Goal: Find specific page/section: Find specific page/section

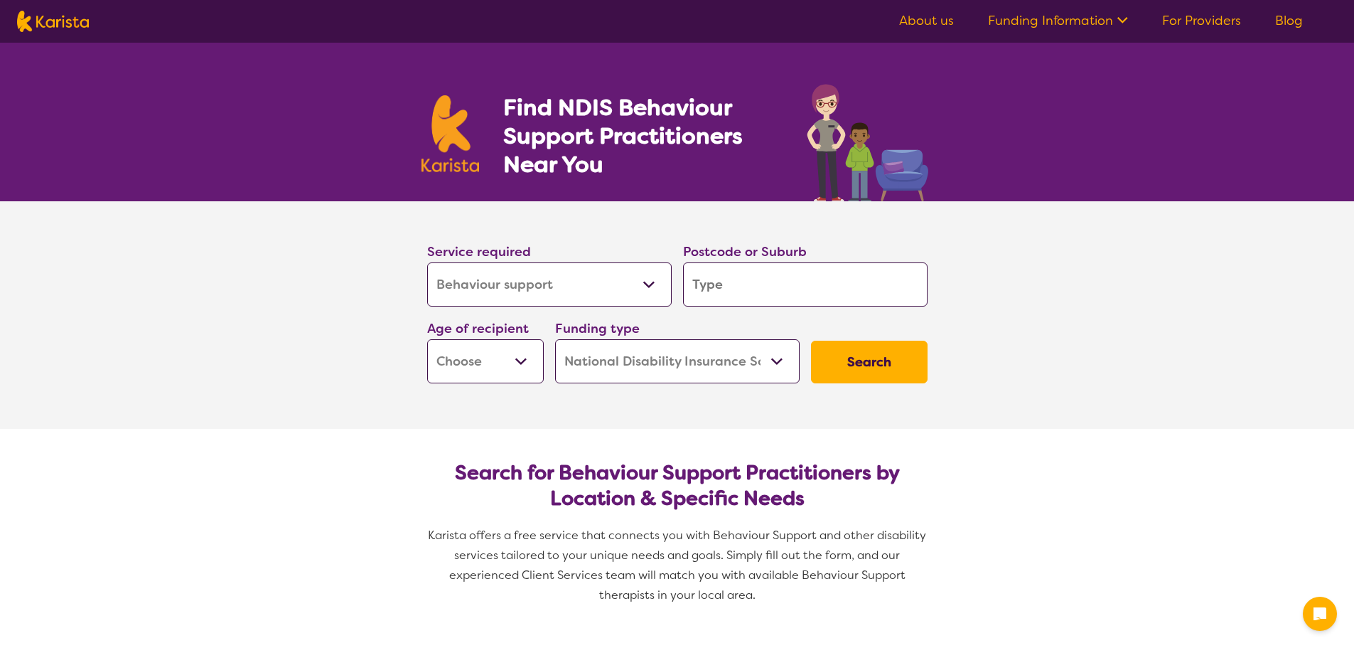
select select "Behaviour support"
select select "NDIS"
select select "Behaviour support"
select select "NDIS"
click at [796, 278] on input "search" at bounding box center [805, 284] width 245 height 44
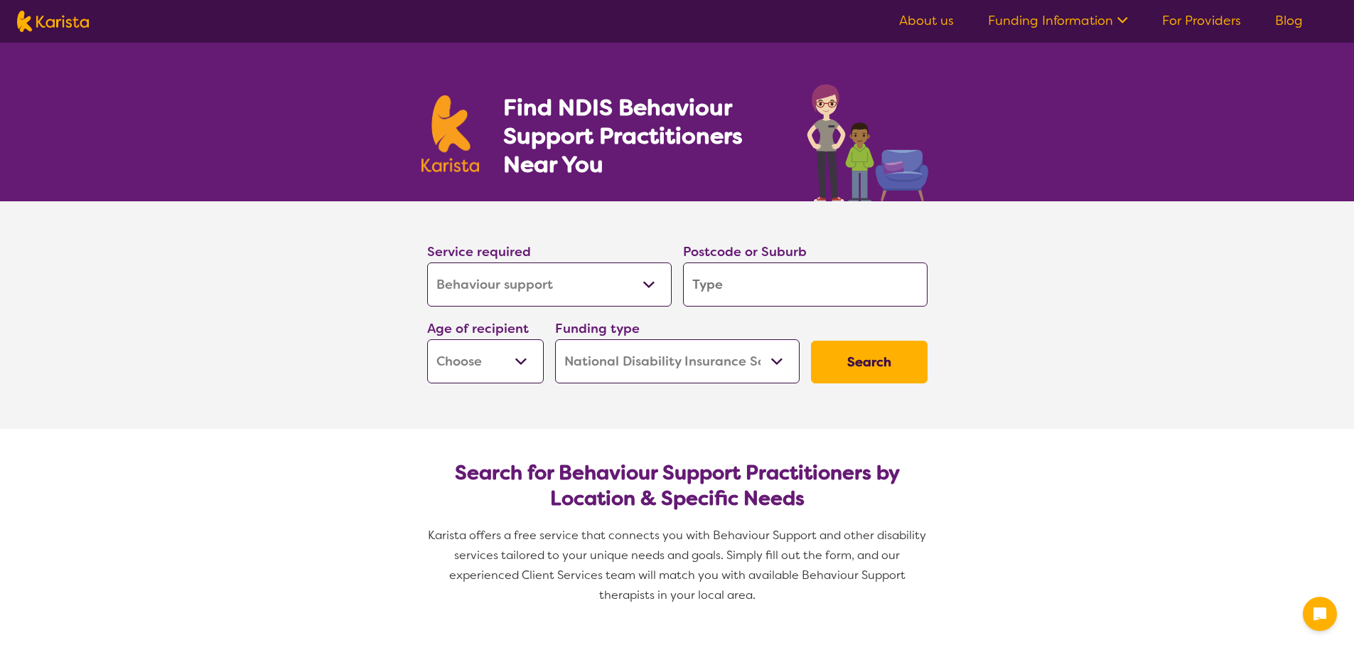
type input "2"
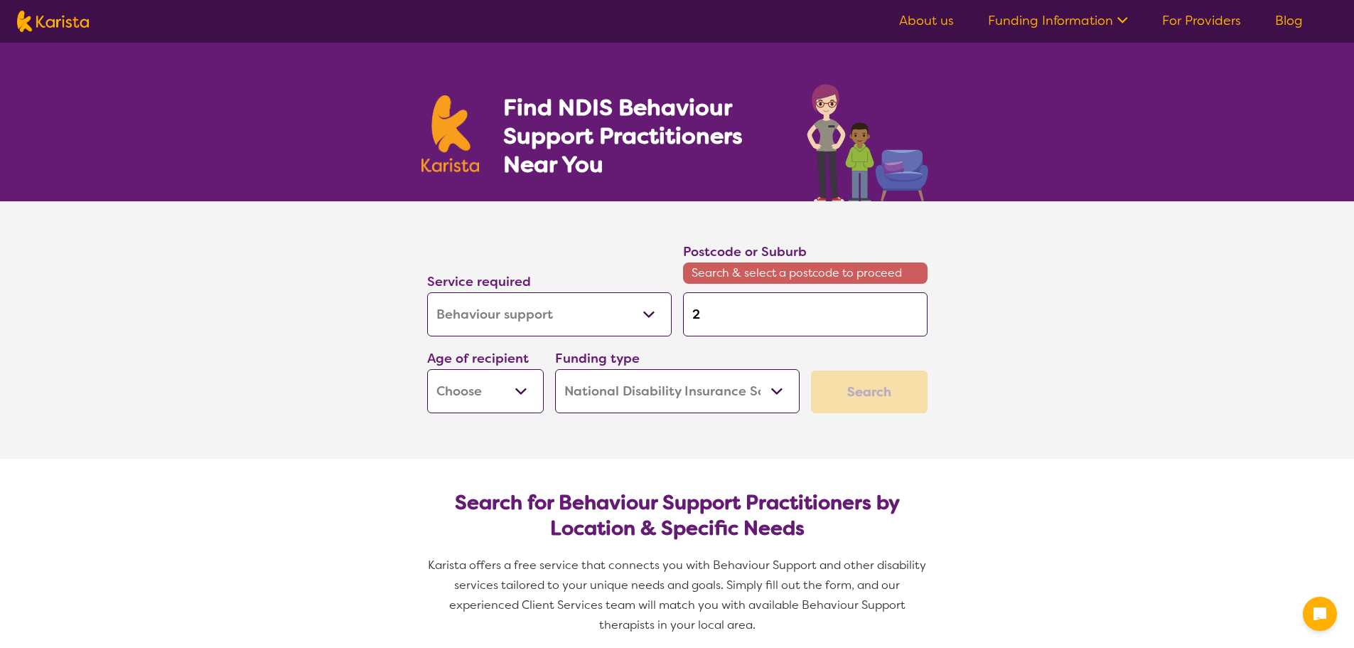
type input "21"
type input "211"
type input "2119"
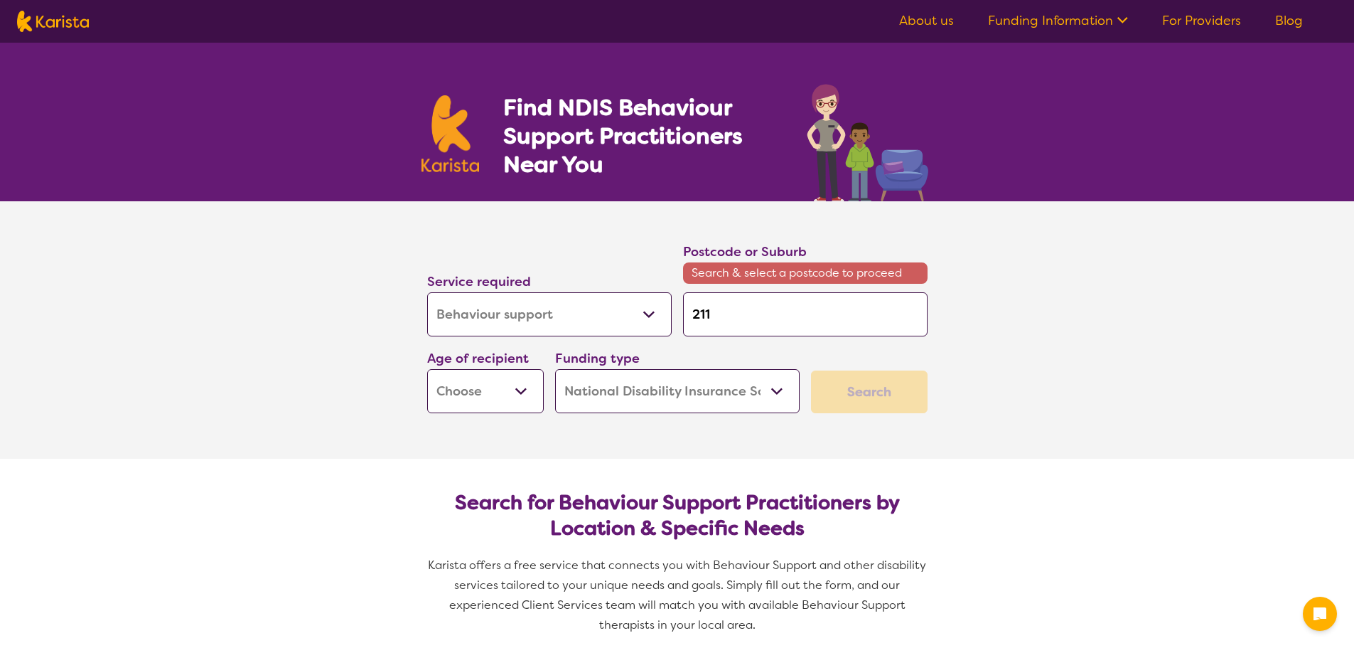
type input "2119"
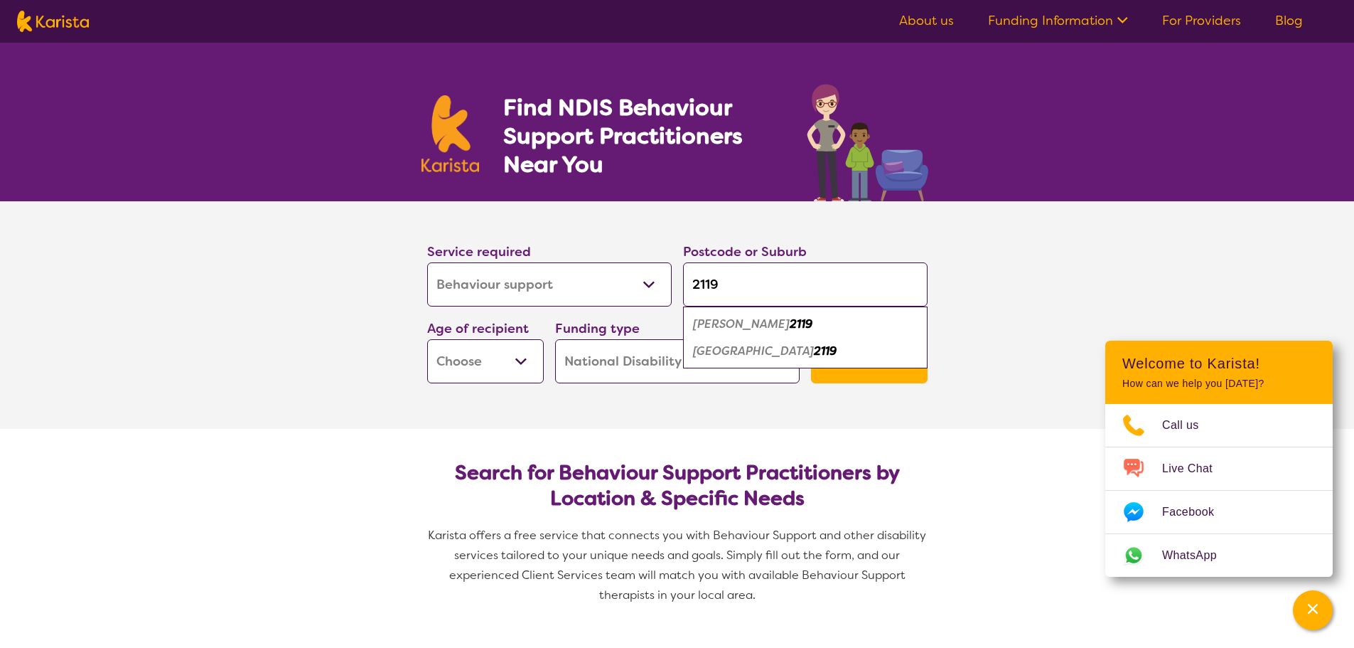
type input "2119"
click at [565, 442] on section "Search for Behaviour Support Practitioners by Location & Specific Needs Karista…" at bounding box center [678, 528] width 546 height 198
click at [523, 368] on select "Early Childhood - 0 to 9 Child - 10 to 11 Adolescent - 12 to 17 Adult - 18 to 6…" at bounding box center [485, 361] width 117 height 44
select select "EC"
click at [427, 339] on select "Early Childhood - 0 to 9 Child - 10 to 11 Adolescent - 12 to 17 Adult - 18 to 6…" at bounding box center [485, 361] width 117 height 44
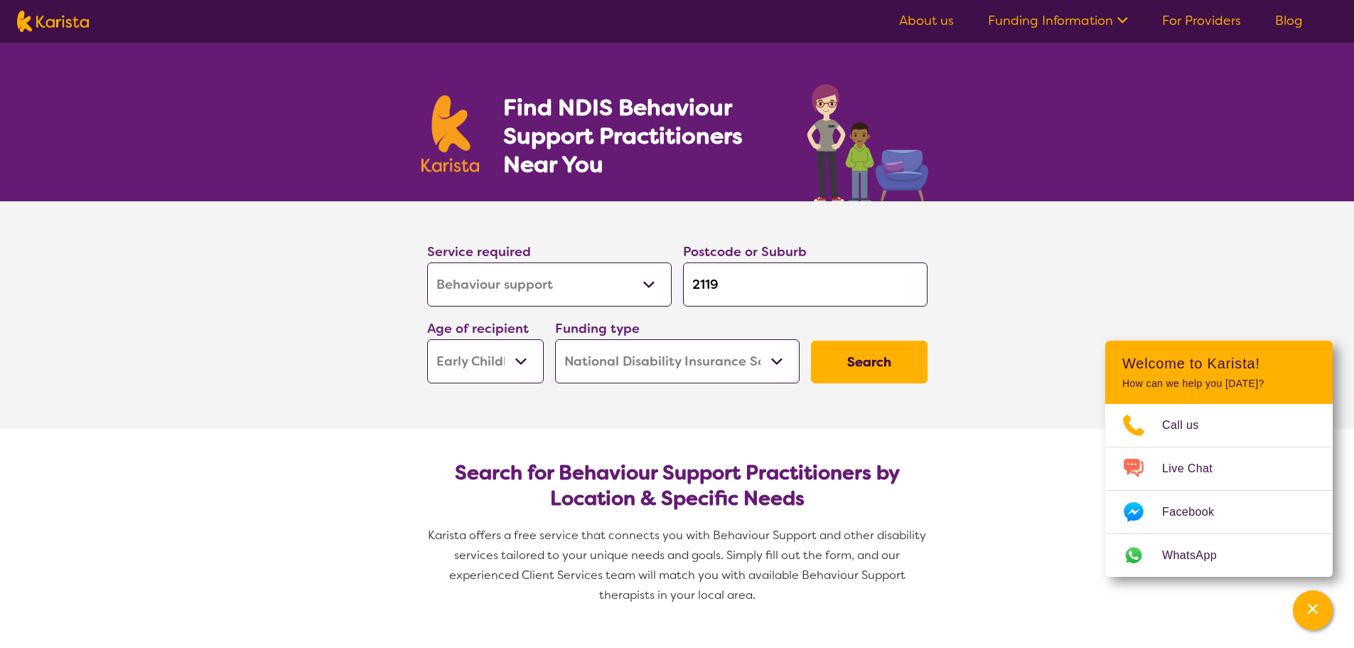
select select "EC"
click at [857, 346] on button "Search" at bounding box center [869, 362] width 117 height 43
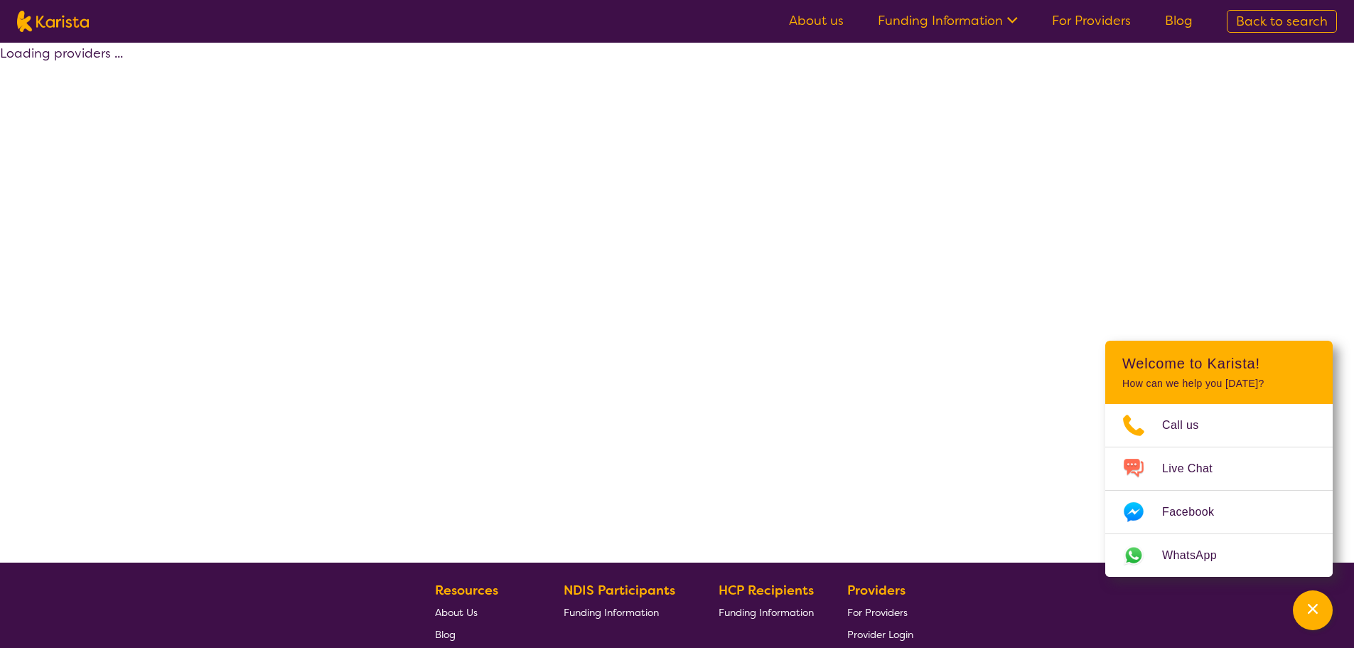
select select "by_score"
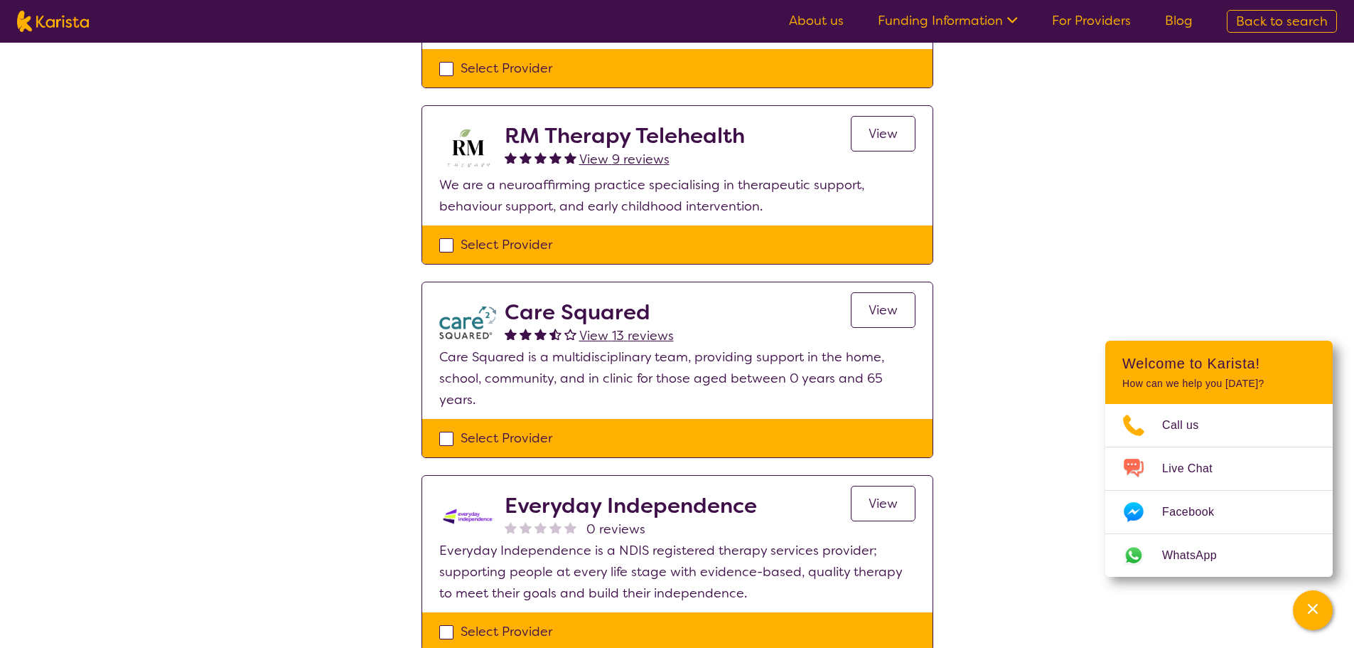
scroll to position [284, 0]
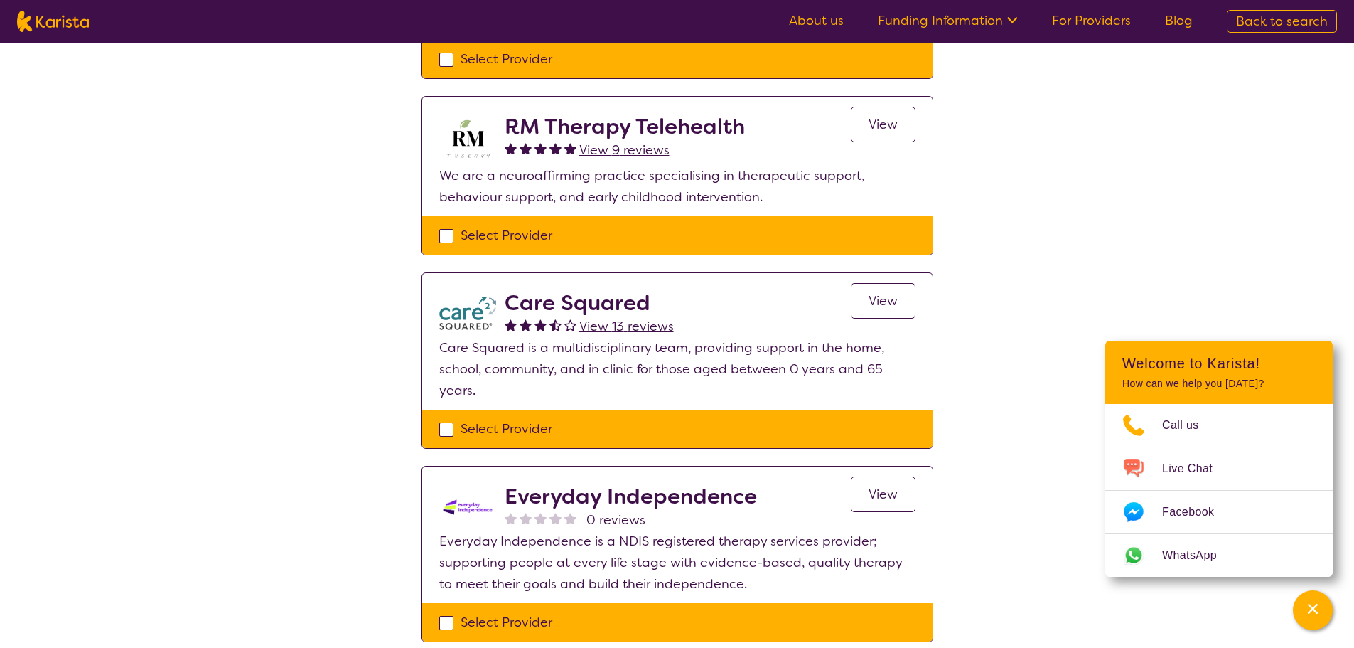
click at [621, 329] on span "View 13 reviews" at bounding box center [626, 326] width 95 height 17
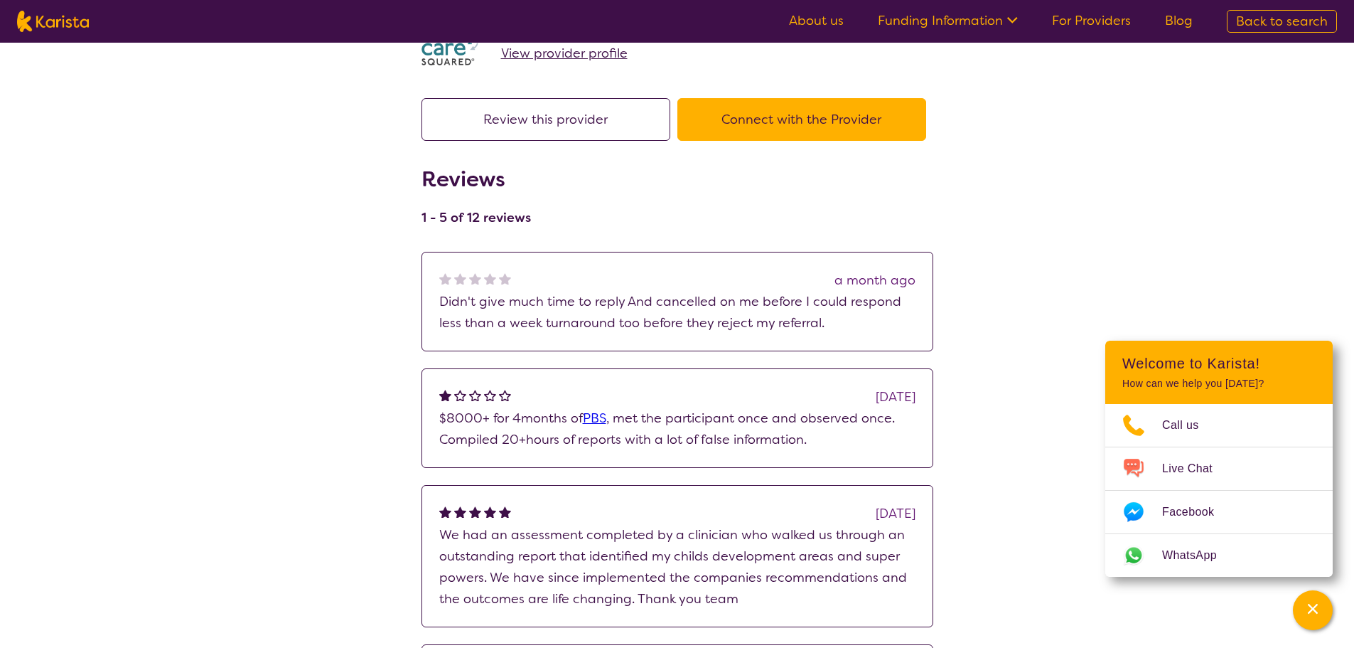
scroll to position [142, 0]
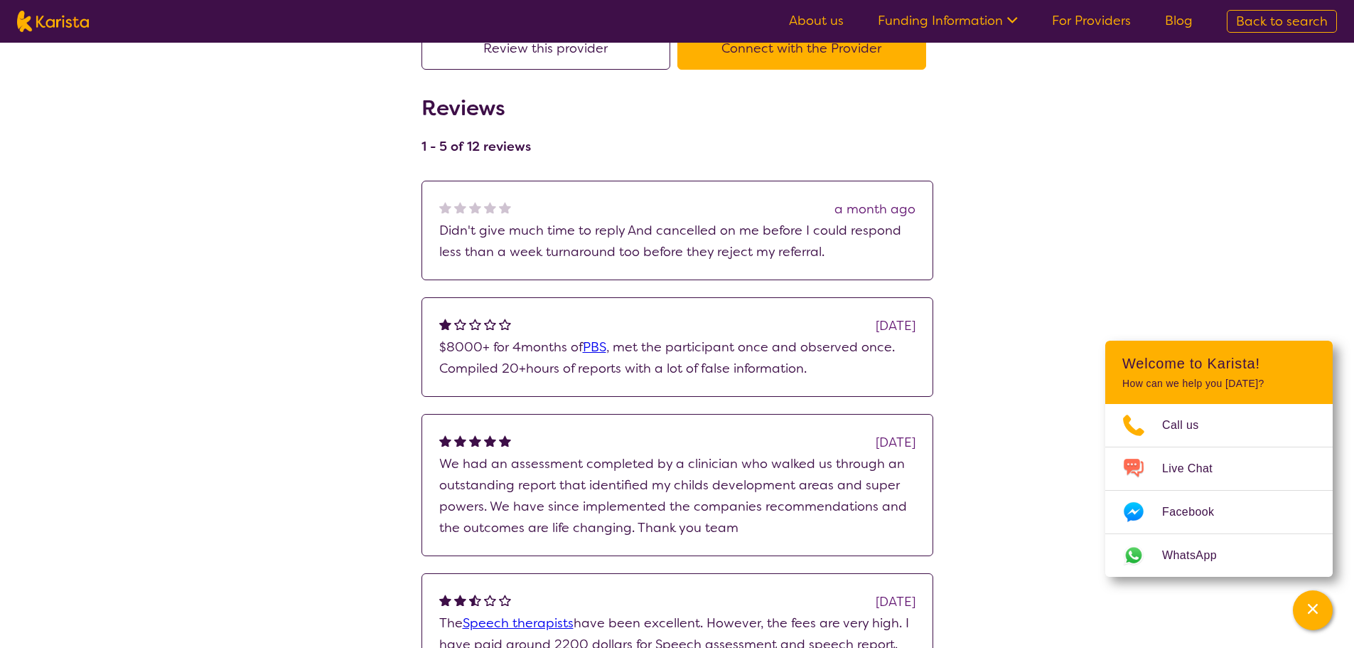
select select "by_score"
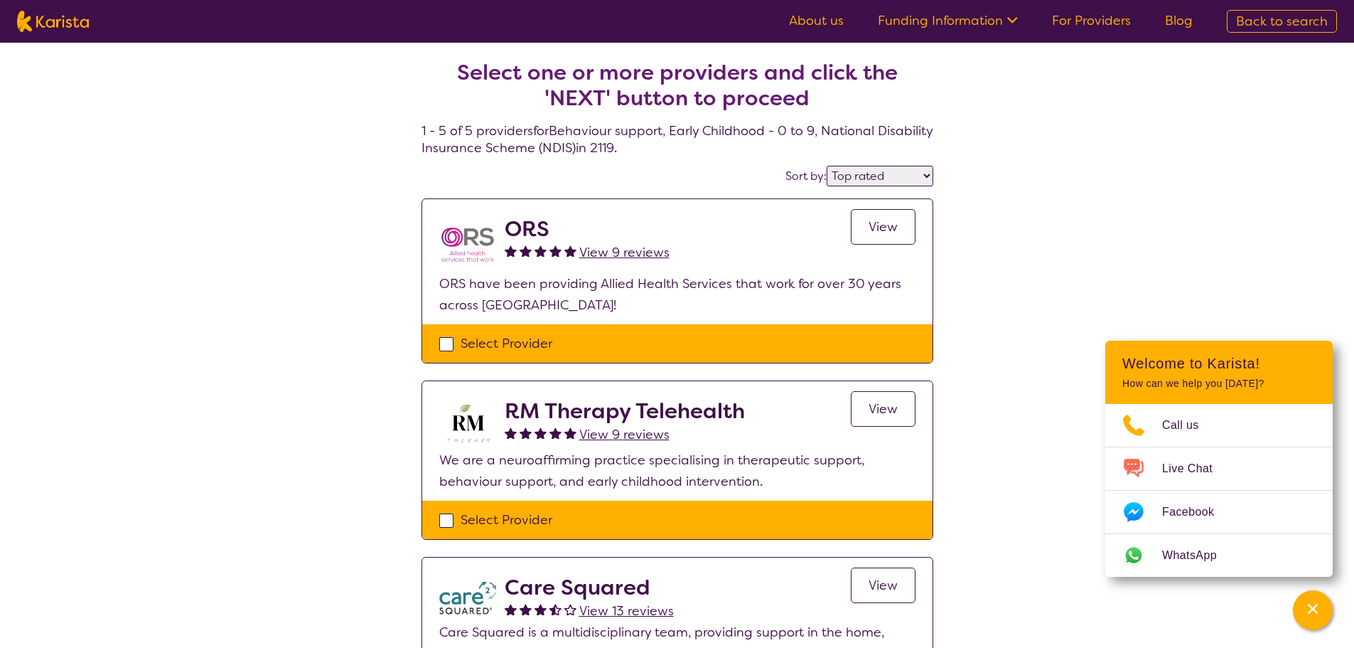
select select "Behaviour support"
select select "EC"
select select "NDIS"
select select "Behaviour support"
select select "EC"
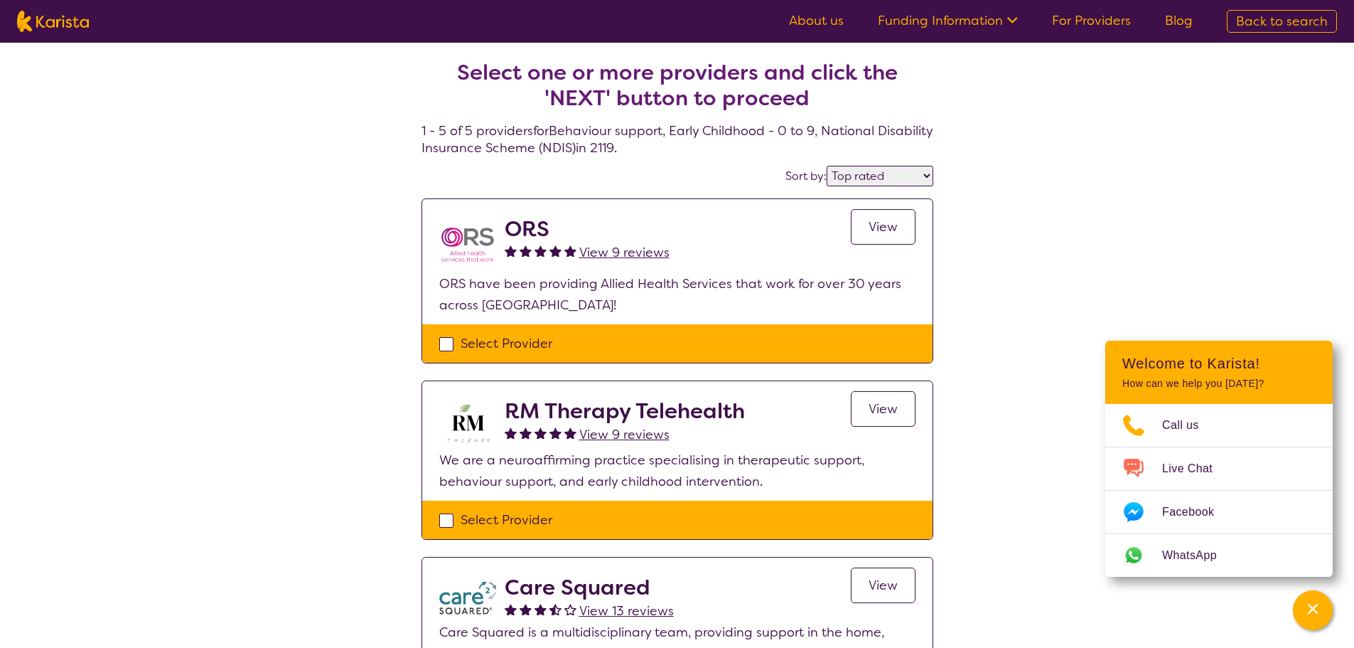
select select "NDIS"
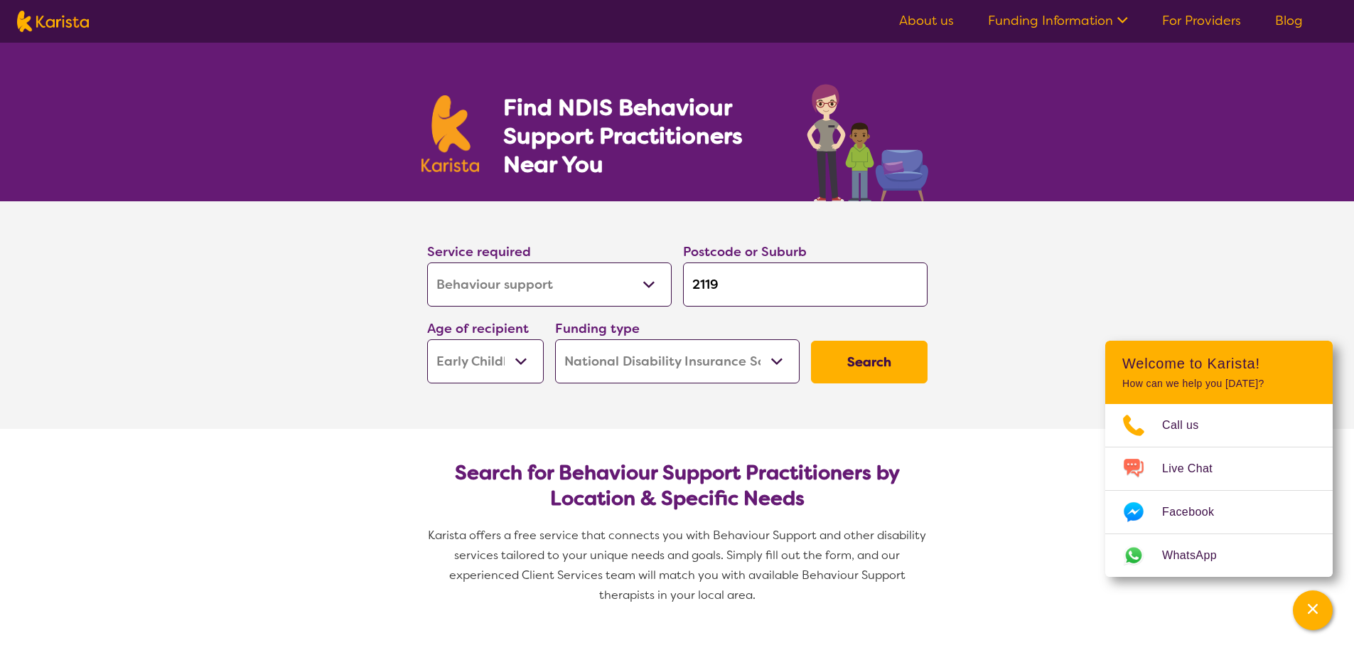
click at [639, 267] on select "Allied Health Assistant Assessment ([MEDICAL_DATA] or [MEDICAL_DATA]) Behaviour…" at bounding box center [549, 284] width 245 height 44
select select "[MEDICAL_DATA]"
click at [427, 262] on select "Allied Health Assistant Assessment ([MEDICAL_DATA] or [MEDICAL_DATA]) Behaviour…" at bounding box center [549, 284] width 245 height 44
select select "[MEDICAL_DATA]"
click at [914, 385] on div "Search" at bounding box center [870, 362] width 128 height 54
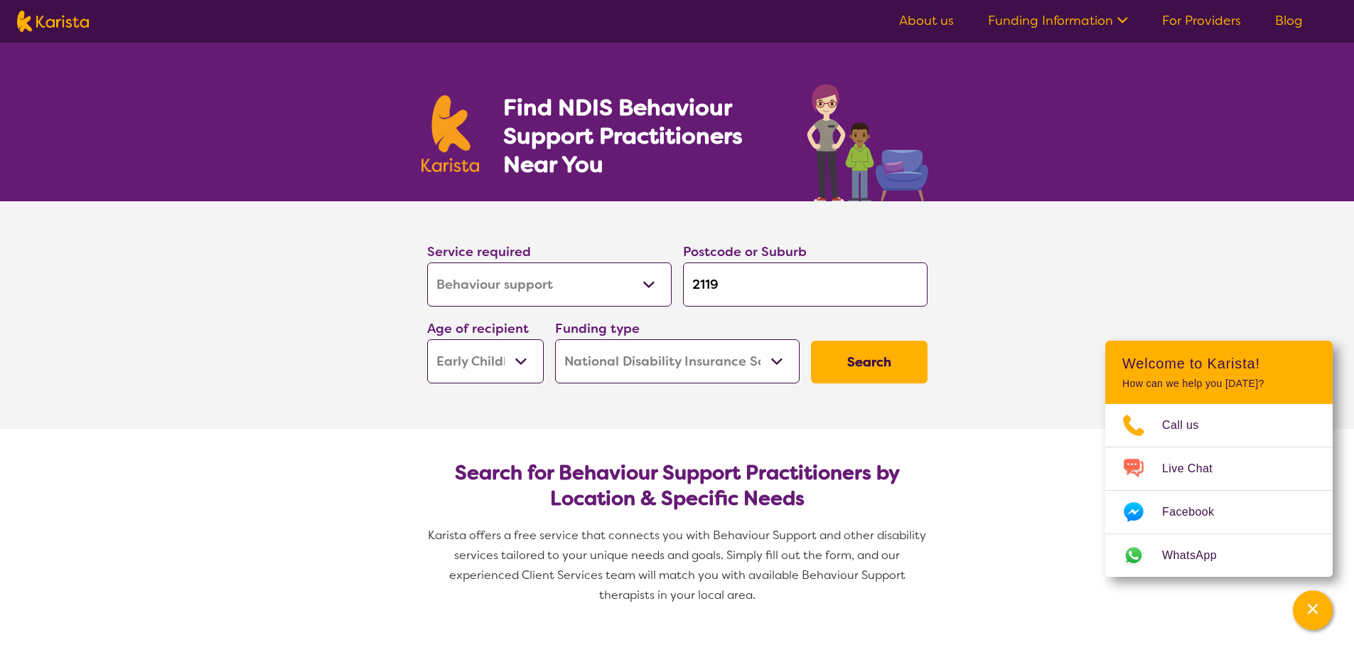
click at [897, 368] on button "Search" at bounding box center [869, 362] width 117 height 43
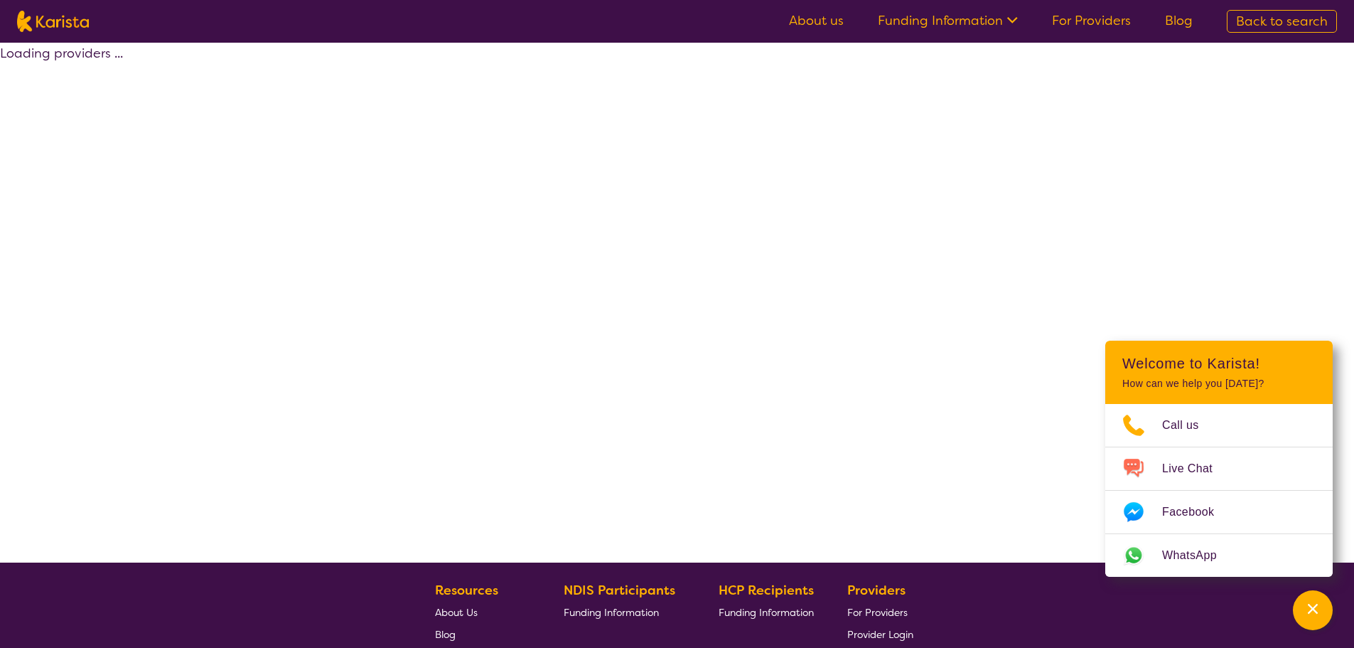
select select "by_score"
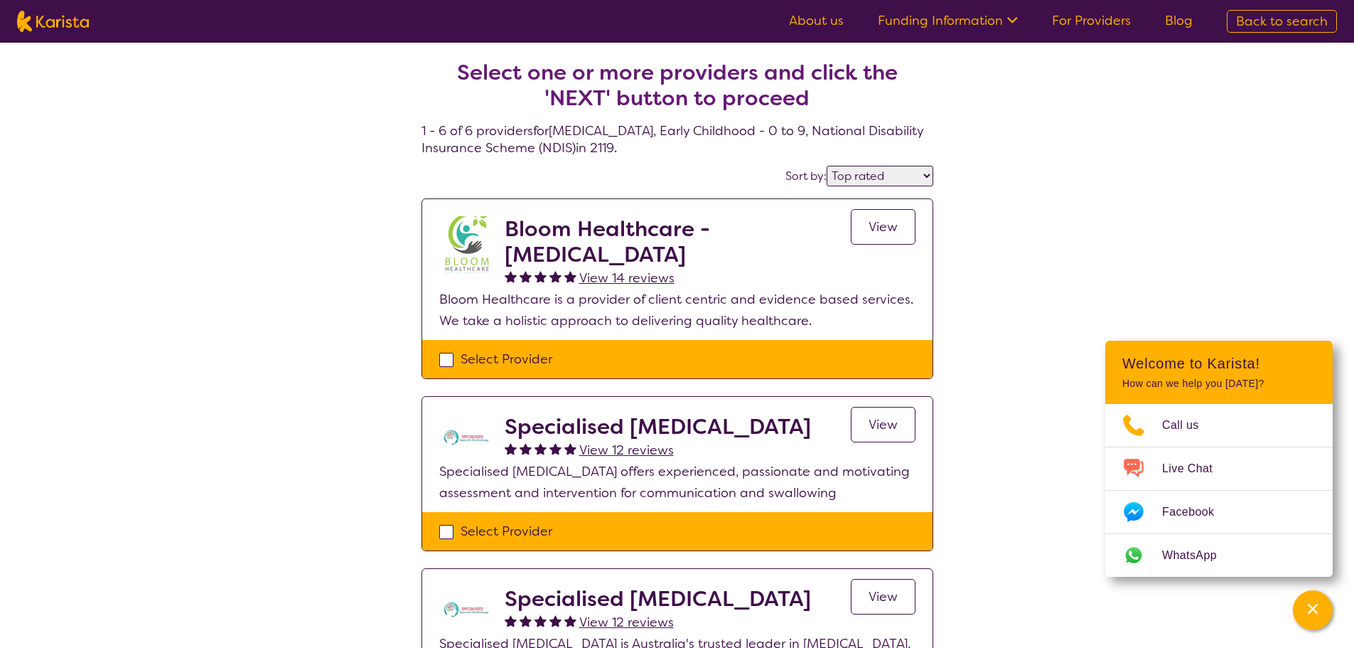
click at [877, 240] on link "View" at bounding box center [883, 227] width 65 height 36
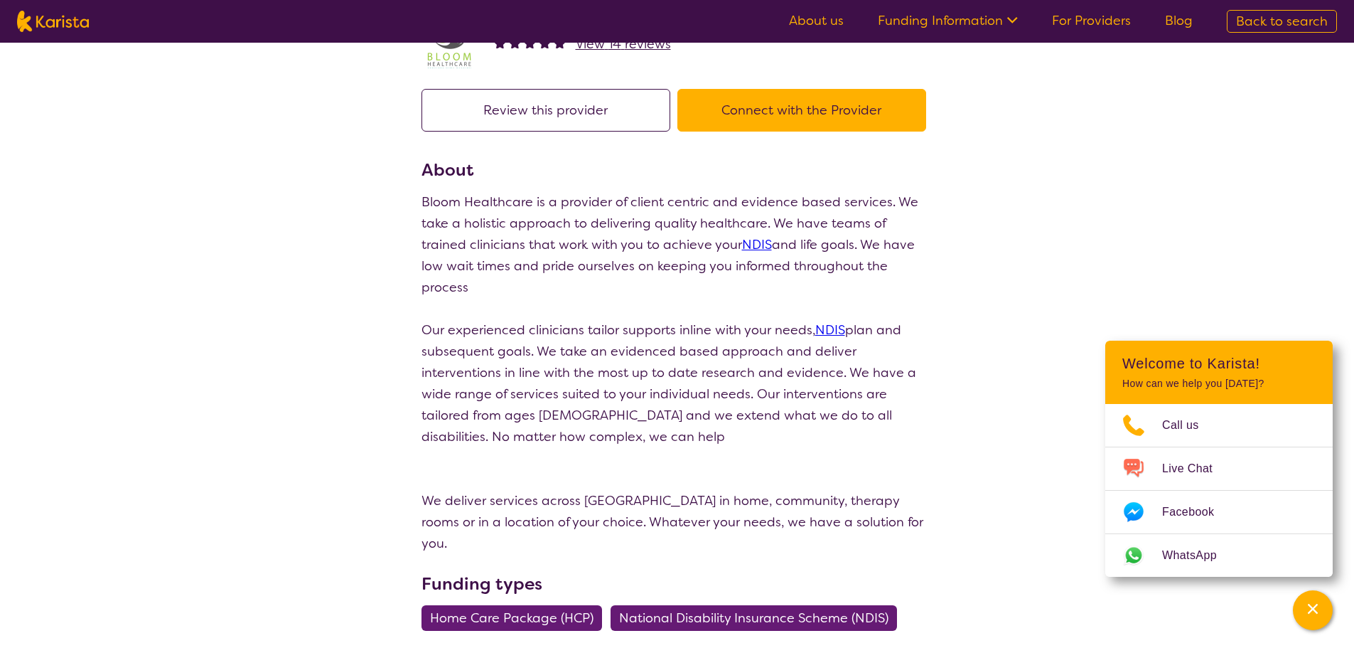
scroll to position [71, 0]
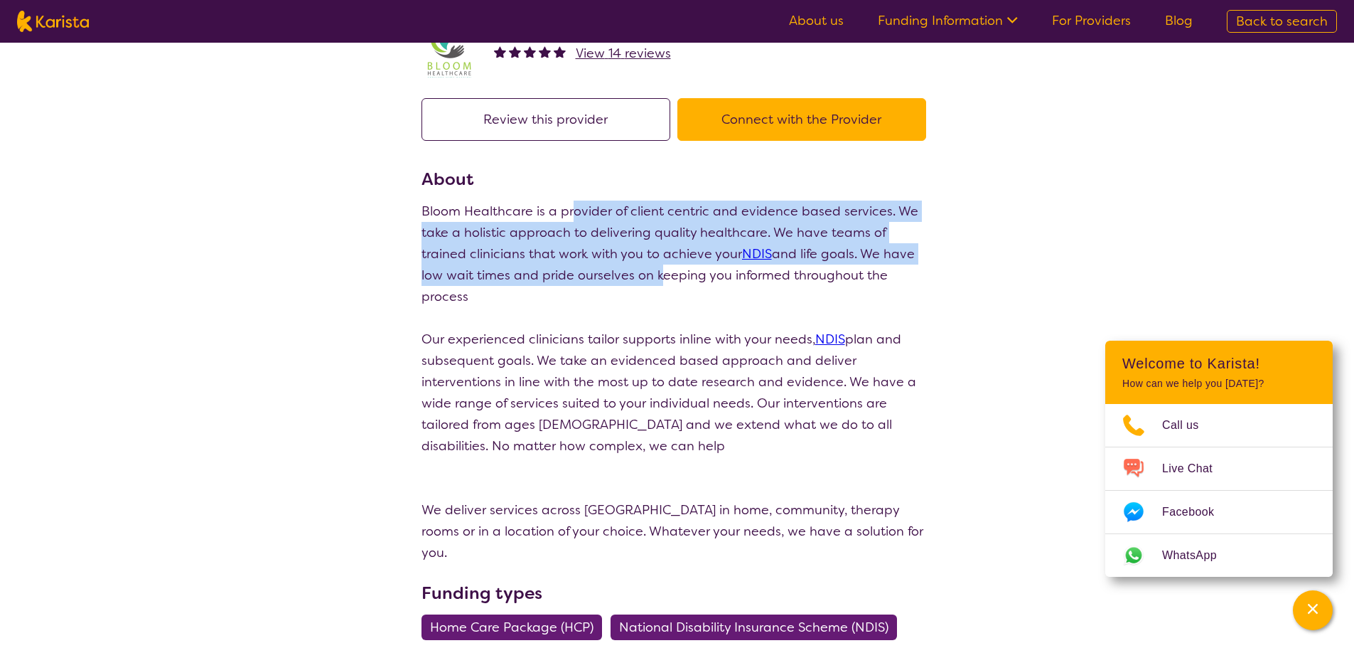
drag, startPoint x: 571, startPoint y: 211, endPoint x: 600, endPoint y: 269, distance: 64.5
click at [600, 269] on p "Bloom Healthcare is a provider of client centric and evidence based services. W…" at bounding box center [678, 253] width 512 height 107
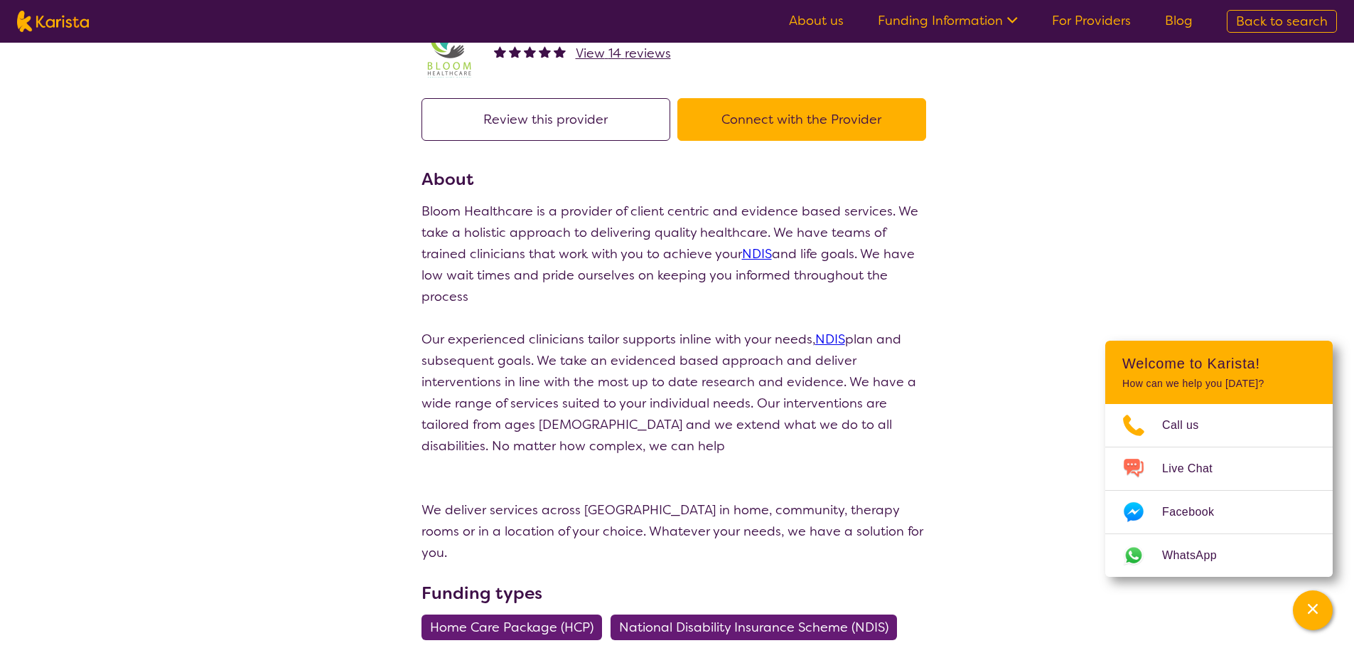
click at [727, 117] on button "Connect with the Provider" at bounding box center [802, 119] width 249 height 43
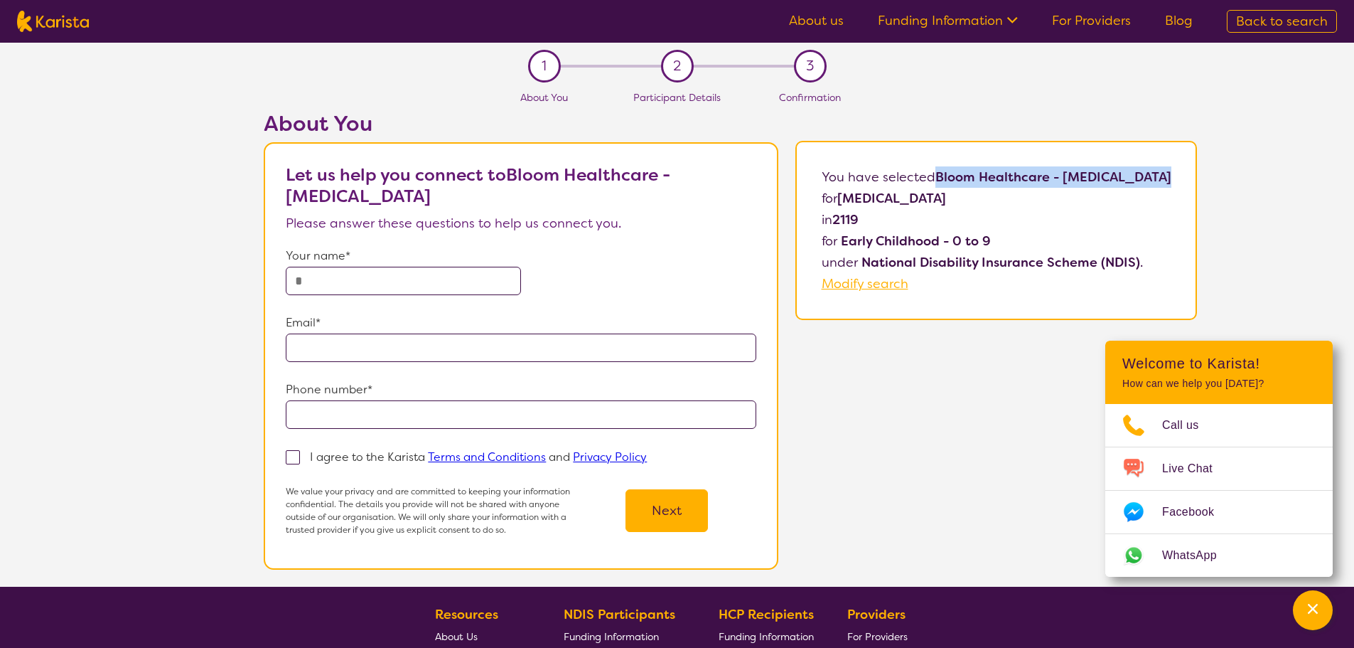
drag, startPoint x: 939, startPoint y: 178, endPoint x: 1167, endPoint y: 173, distance: 227.6
click at [1167, 173] on p "You have selected Bloom Healthcare - [MEDICAL_DATA] for [MEDICAL_DATA] in 2119 …" at bounding box center [997, 230] width 350 height 128
copy b "Bloom Healthcare - [MEDICAL_DATA]"
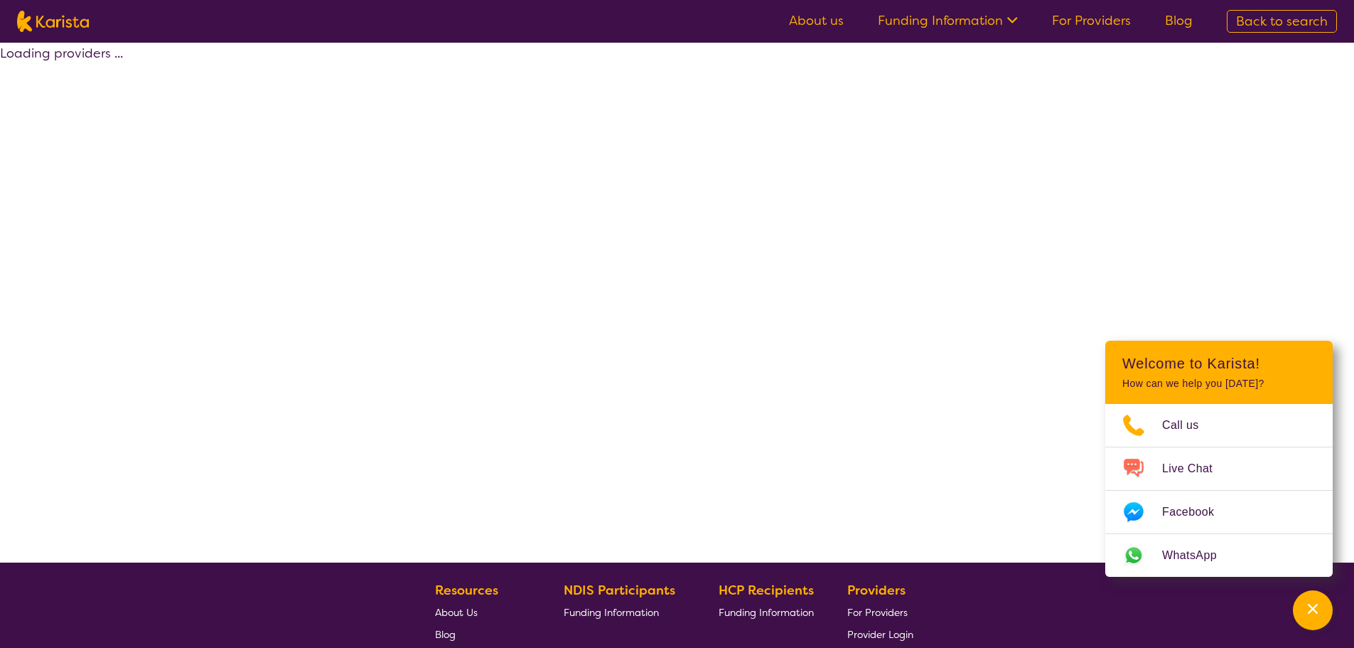
select select "by_score"
